Goal: Information Seeking & Learning: Understand process/instructions

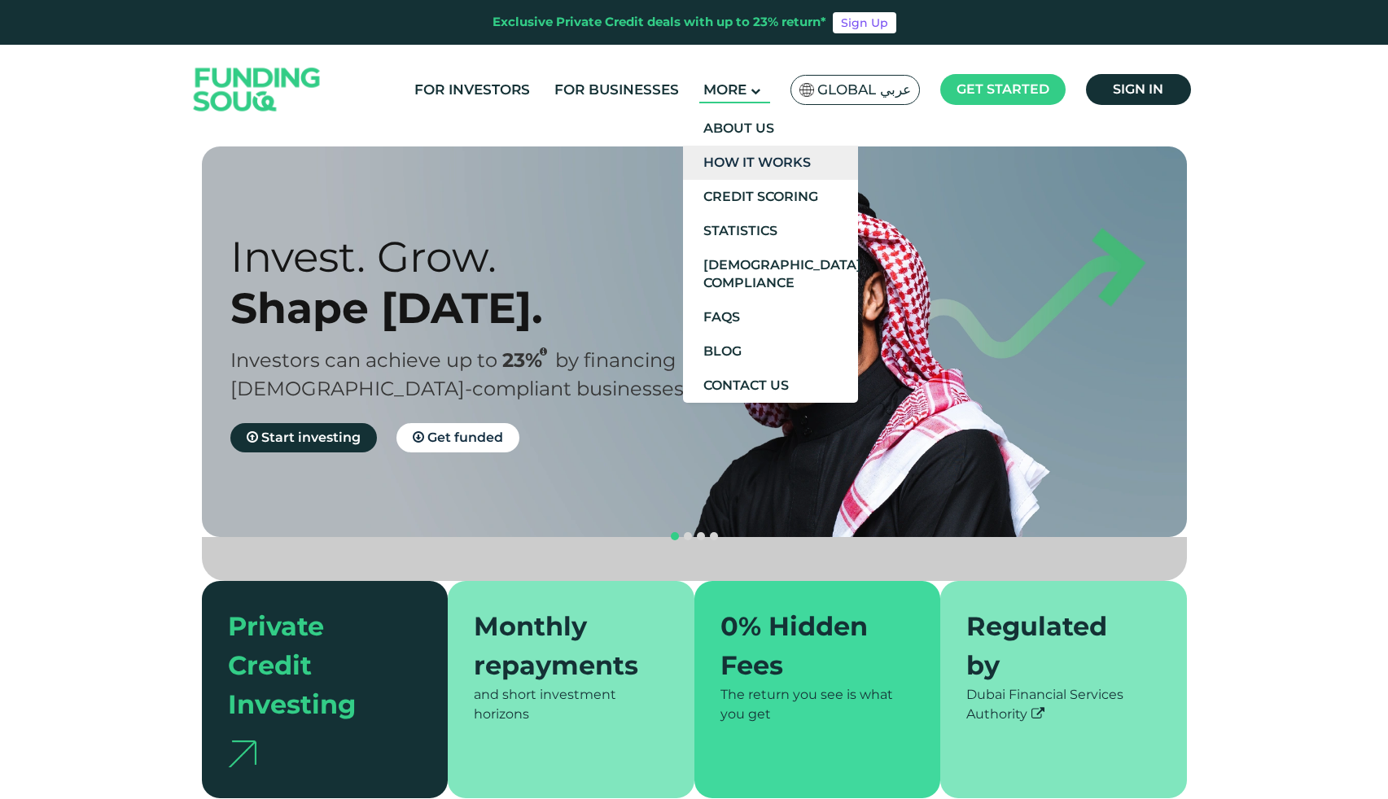
click at [751, 167] on link "How It Works" at bounding box center [770, 163] width 175 height 34
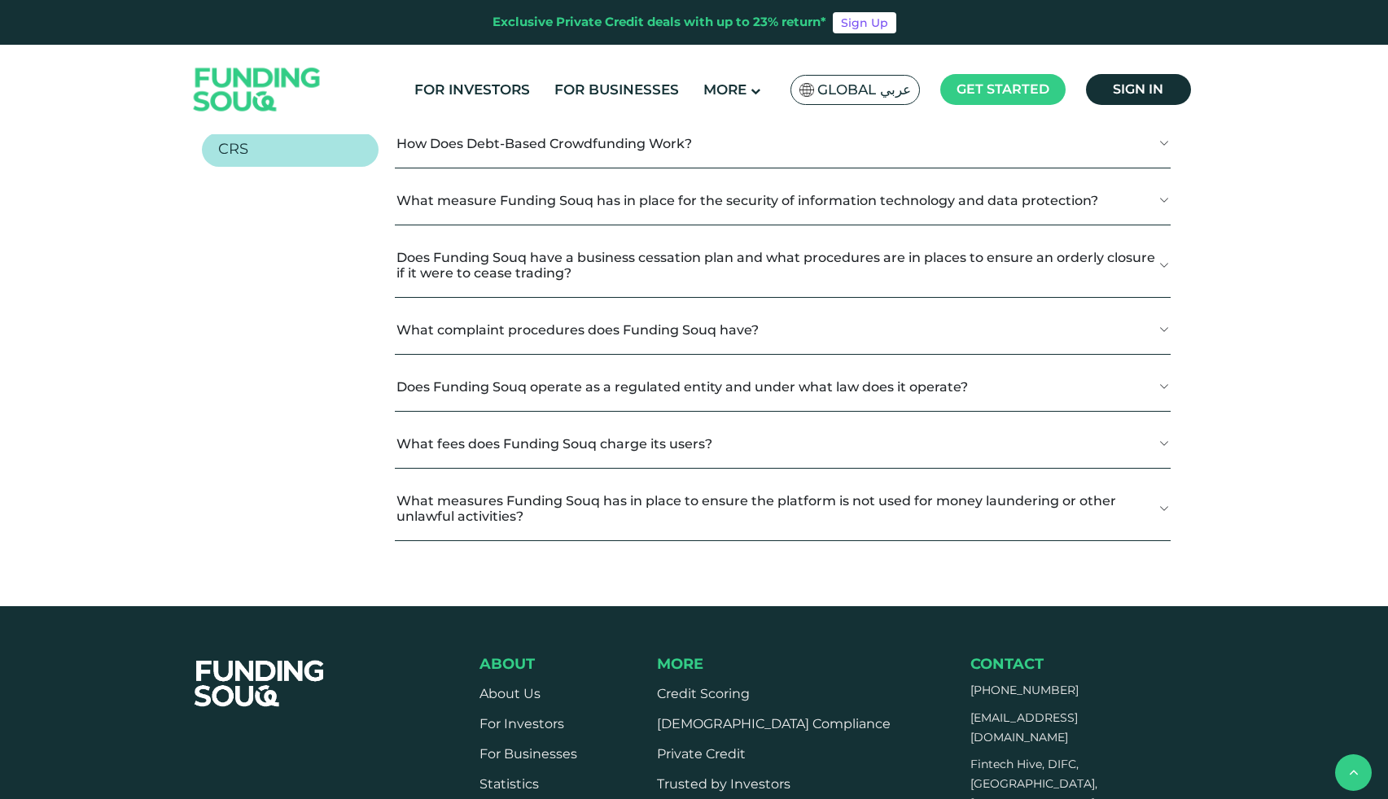
scroll to position [2061, 0]
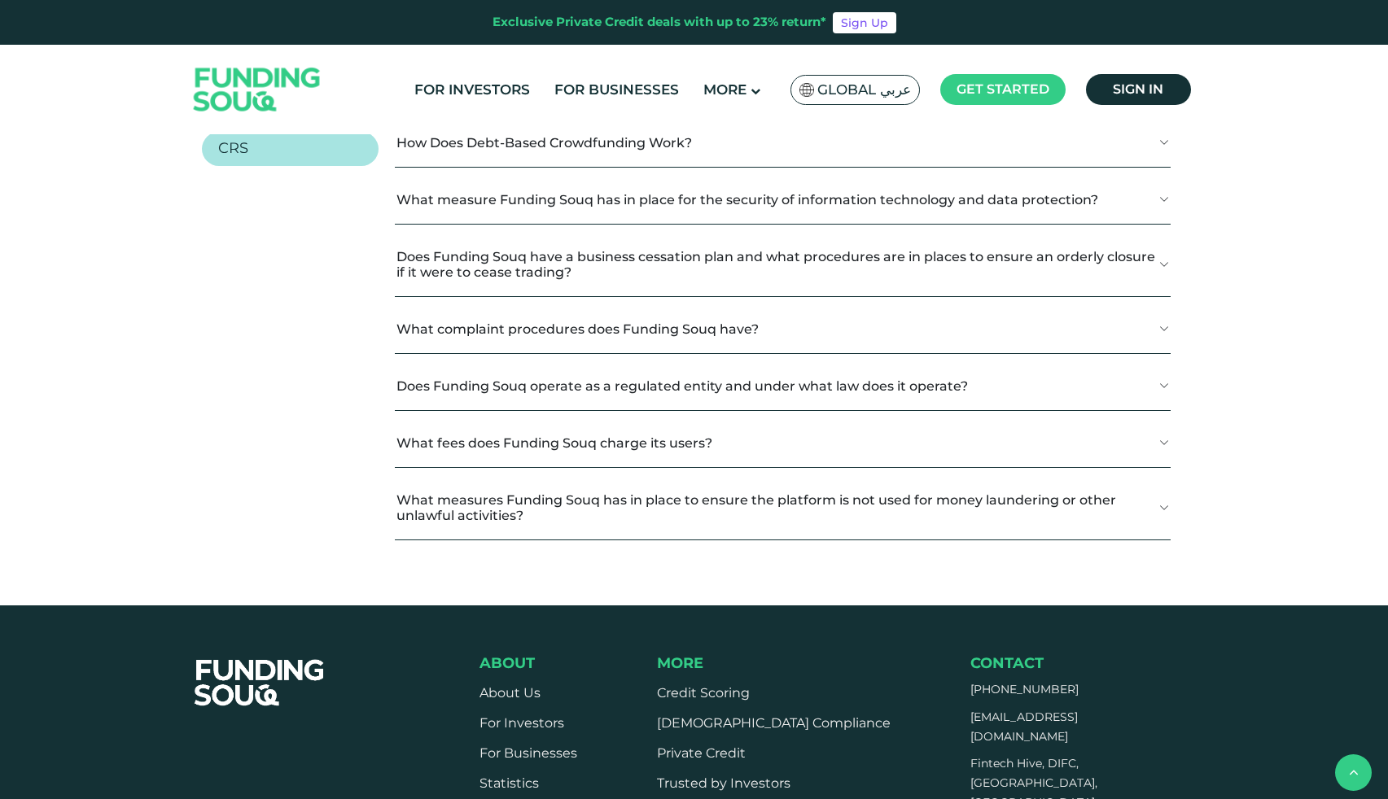
click at [298, 166] on ul "General KYC Investors Businesses CRS" at bounding box center [290, 57] width 177 height 218
click at [301, 33] on link "KYC" at bounding box center [290, 15] width 177 height 34
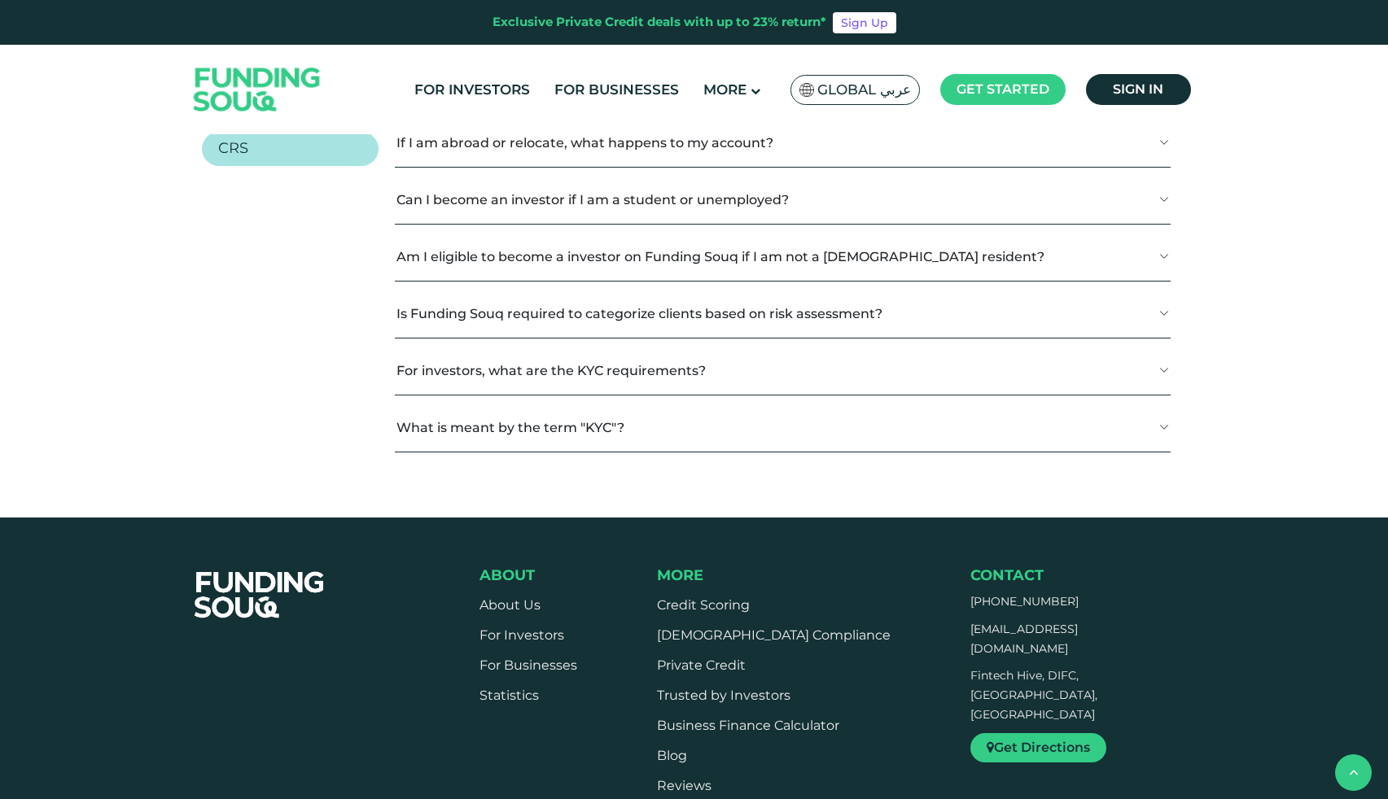
click at [457, 53] on button "How can I deposit funds to my account?" at bounding box center [782, 29] width 775 height 48
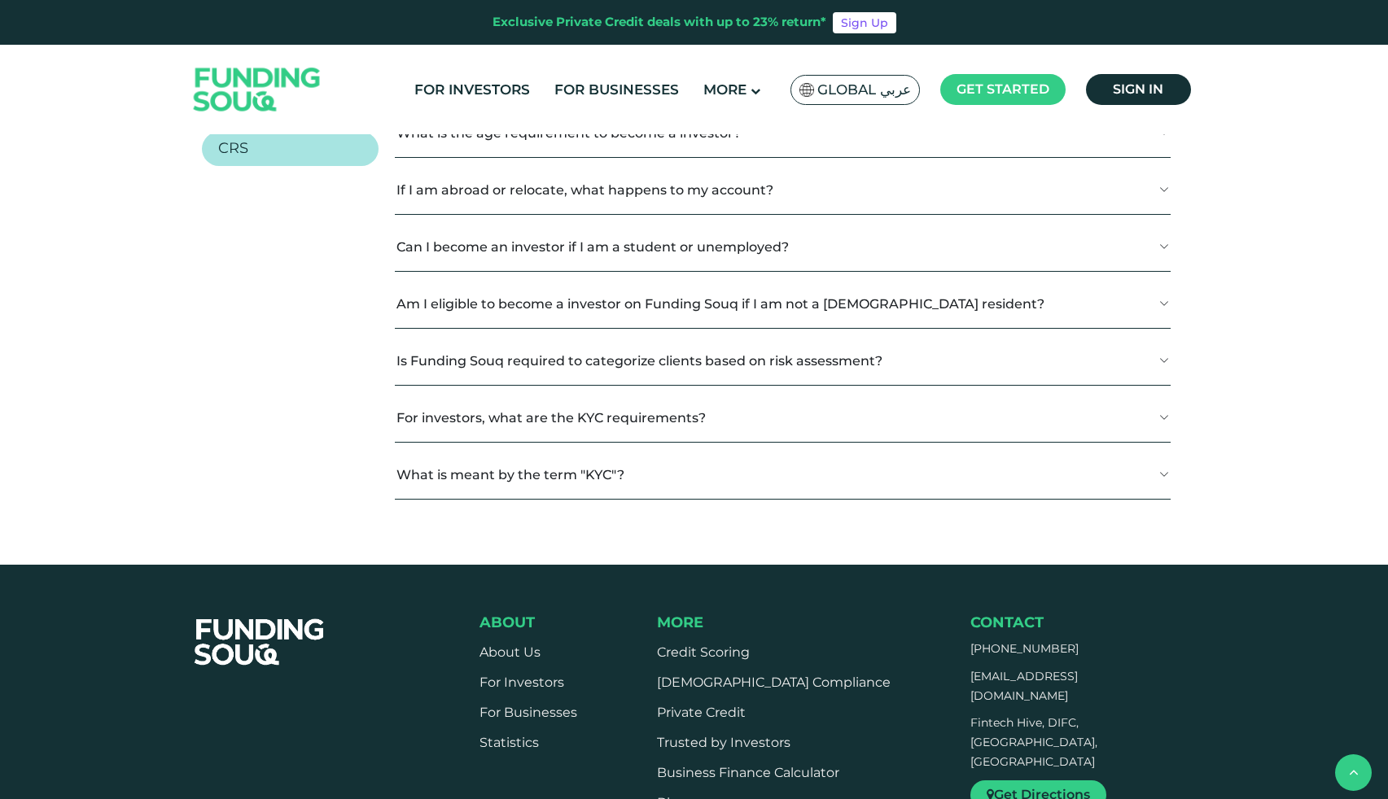
click at [457, 53] on button "How can I deposit funds to my account?" at bounding box center [782, 29] width 775 height 48
